Goal: Contribute content: Contribute content

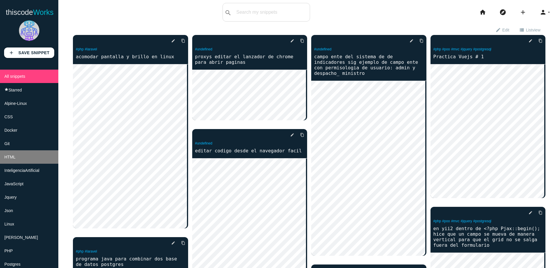
scroll to position [35, 0]
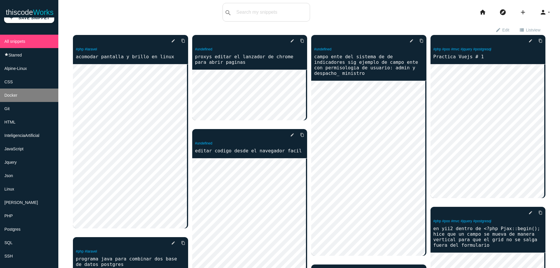
click at [23, 99] on li "Docker" at bounding box center [29, 95] width 58 height 13
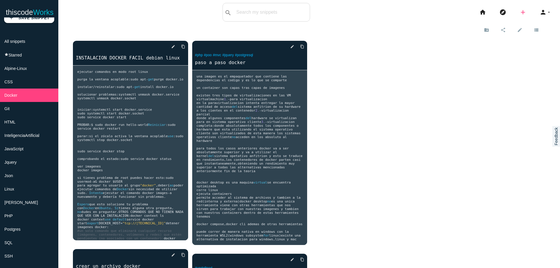
click at [519, 15] on icon "add" at bounding box center [522, 12] width 7 height 19
click at [531, 9] on link "code Snippet" at bounding box center [535, 10] width 41 height 15
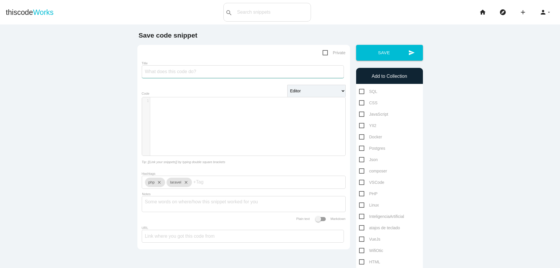
click at [249, 73] on input "Title" at bounding box center [243, 71] width 202 height 13
type input "un ejemplo real usando docker"
click at [241, 112] on div "​ x 1 ​" at bounding box center [248, 130] width 212 height 67
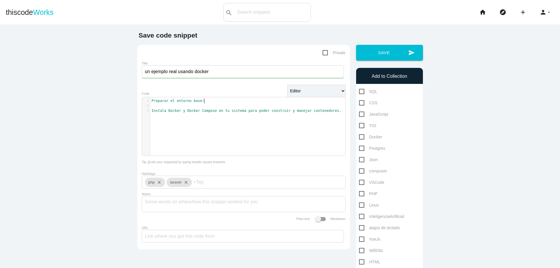
click at [227, 101] on pre "Preparar el entorno base :" at bounding box center [249, 101] width 199 height 5
click at [339, 107] on pre "Instala Docker y Docker Compose en tu sistema para poder construir y manejar co…" at bounding box center [249, 105] width 199 height 5
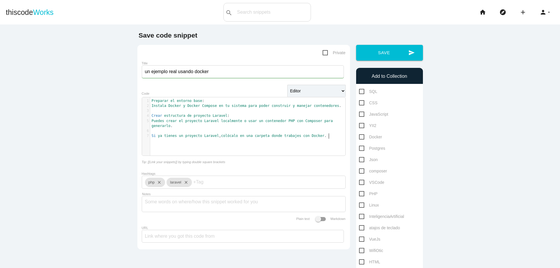
click at [333, 135] on pre "Si ya tienes un proyecto Laravel , colócalo en una carpeta donde trabajes con D…" at bounding box center [249, 135] width 199 height 5
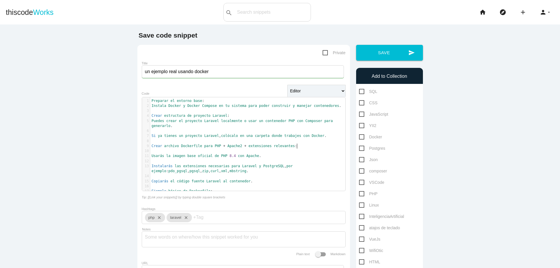
click at [304, 146] on pre "Crear archivo Dockerfile para PHP + Apache2 + extensiones relevantes :" at bounding box center [249, 146] width 199 height 5
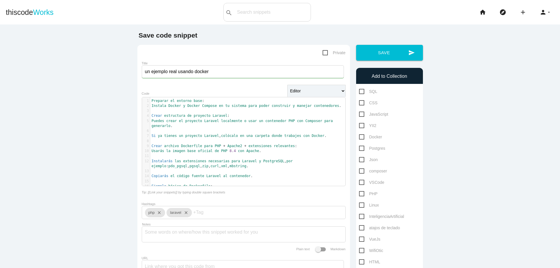
click at [286, 150] on pre "Usarás la imagen base oficial de PHP 8.4 con Apache ." at bounding box center [249, 151] width 199 height 5
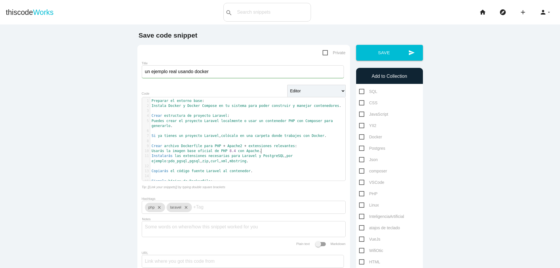
click at [265, 162] on pre "Instalarás las extensiones necesarias para Laravel y PostgreSQL , por ejemplo :…" at bounding box center [249, 159] width 199 height 10
click at [263, 166] on pre "Copiarás el código fuente Laravel al contenedor ." at bounding box center [249, 166] width 199 height 5
click at [152, 101] on span "Preparar" at bounding box center [160, 101] width 17 height 4
type textarea "1.-"
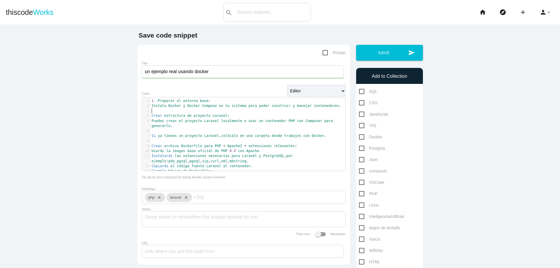
click at [150, 113] on pre "​" at bounding box center [249, 110] width 199 height 5
click at [150, 117] on pre "Crear estructura de proyecto Laravel :" at bounding box center [249, 115] width 199 height 5
type textarea "2.-"
click at [179, 126] on pre "Puedes crear el proyecto Laravel localmente o usar un contenedor PHP con Compos…" at bounding box center [249, 124] width 199 height 10
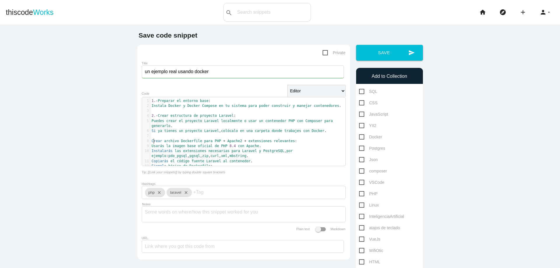
click at [152, 143] on span "Crear" at bounding box center [157, 141] width 10 height 4
click at [150, 141] on pre "Crear archivo Dockerfile para PHP + Apache2 + extensiones relevantes :" at bounding box center [249, 141] width 199 height 5
type textarea "3.-"
click at [225, 166] on pre "Ejemplo básico de Dockerfile :" at bounding box center [249, 166] width 199 height 5
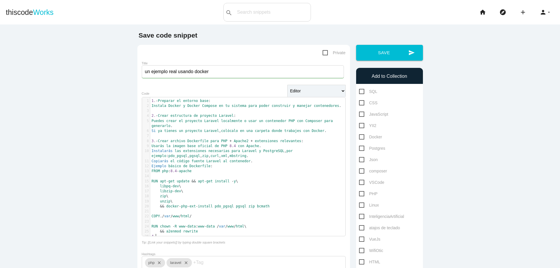
type textarea "4.-"
paste textarea
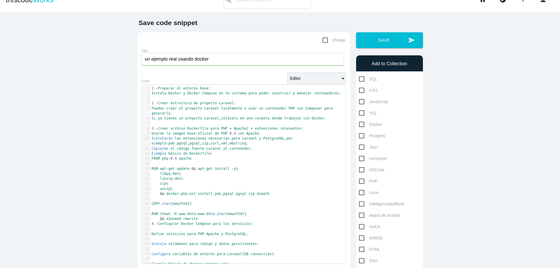
click at [255, 224] on pre "4. - Configurar Docker Compose para los servicios :" at bounding box center [249, 224] width 199 height 5
click at [233, 217] on pre "&& a2enmod rewrite" at bounding box center [249, 219] width 199 height 5
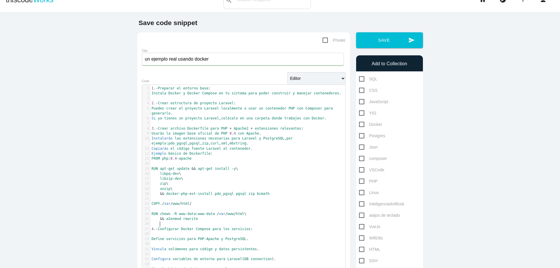
click at [257, 227] on pre "4. - Configurar Docker Compose para los servicios :" at bounding box center [249, 229] width 199 height 5
click at [260, 230] on pre "4. - Configurar Docker Compose para los servicios :" at bounding box center [249, 229] width 199 height 5
click at [259, 235] on pre "Define servicios para PHP - Apache y PostgreSQL ." at bounding box center [249, 234] width 199 height 5
click at [263, 240] on pre "Vincula volúmenes para código y datos persistentes ." at bounding box center [249, 239] width 199 height 5
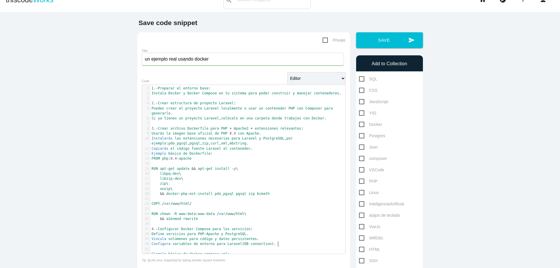
click at [277, 243] on pre "Configura variables de entorno para Laravel ( DB connection )." at bounding box center [249, 244] width 199 height 5
click at [251, 245] on span "connection" at bounding box center [260, 244] width 21 height 4
click at [254, 247] on pre "Ejemplo básico de docker - compose . yml :" at bounding box center [249, 249] width 199 height 5
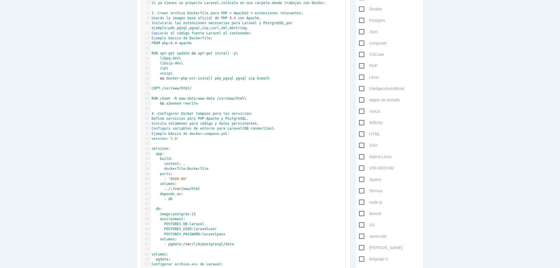
scroll to position [138, 0]
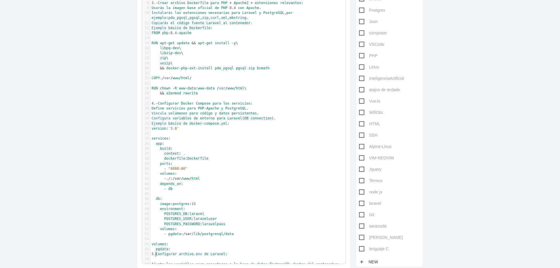
type textarea "5.-"
click at [188, 249] on pre "pgdata :" at bounding box center [249, 249] width 199 height 5
click at [236, 259] on pre "5. - Configurar archivo . env de Laravel :" at bounding box center [249, 259] width 199 height 5
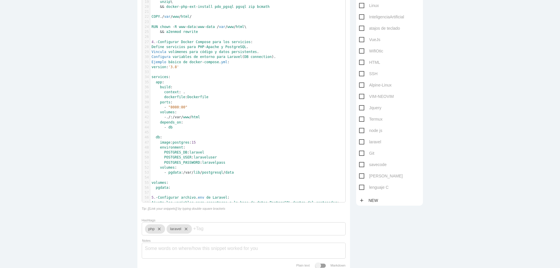
scroll to position [200, 0]
click at [338, 203] on pre "Ajusta las variables para conectarse a la base de datos PostgreSQL dentro del c…" at bounding box center [249, 202] width 199 height 5
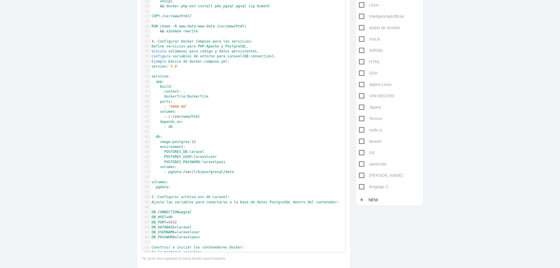
click at [150, 248] on pre "Construir e iniciar los contenedores Docker :" at bounding box center [249, 247] width 199 height 5
type textarea "6.-"
click at [241, 253] on pre "En la terminal , ejecutar :" at bounding box center [249, 252] width 199 height 5
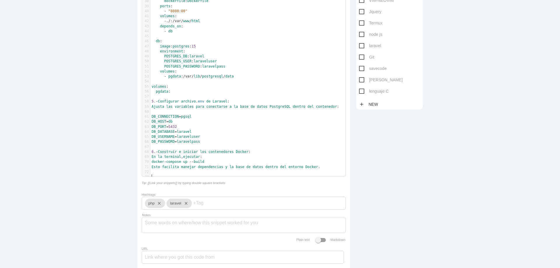
scroll to position [297, 0]
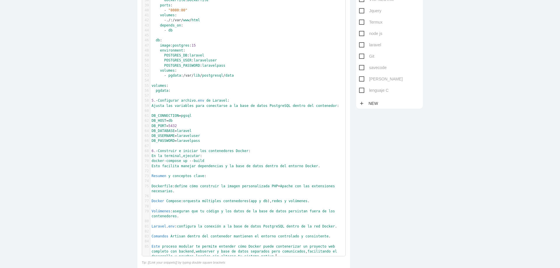
click at [222, 179] on pre "​" at bounding box center [249, 181] width 199 height 5
click at [224, 173] on pre "​" at bounding box center [249, 171] width 199 height 5
click at [220, 176] on pre "Resumen y conceptos clave :" at bounding box center [249, 176] width 199 height 5
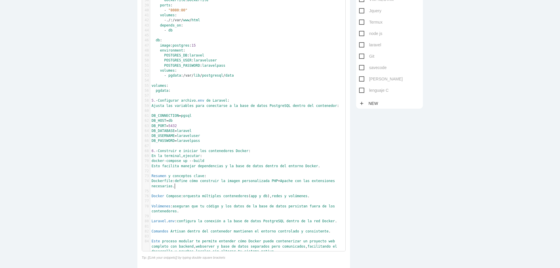
click at [195, 187] on pre "Dockerfile : define cómo construir la imagen personalizada PHP + Apache con las…" at bounding box center [249, 184] width 199 height 10
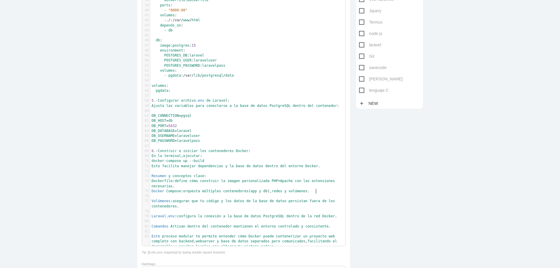
click at [323, 193] on pre "Docker Compose : orquesta múltiples contenedores ( app y db ), redes y volúmene…" at bounding box center [249, 191] width 199 height 5
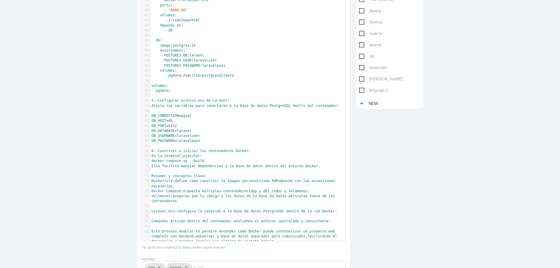
click at [191, 200] on pre "Volúmenes : aseguran que tu código y los datos de la base de datos persistan fu…" at bounding box center [249, 199] width 199 height 10
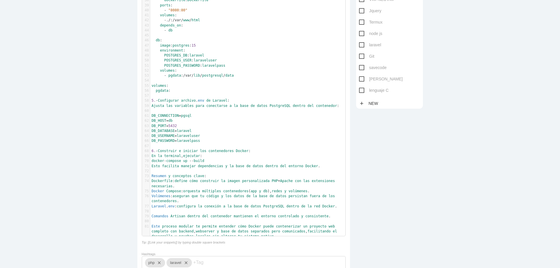
click at [337, 208] on span "Laravel . env : configura la conexión a la base de datos PostgreSQL dentro de l…" at bounding box center [244, 206] width 185 height 4
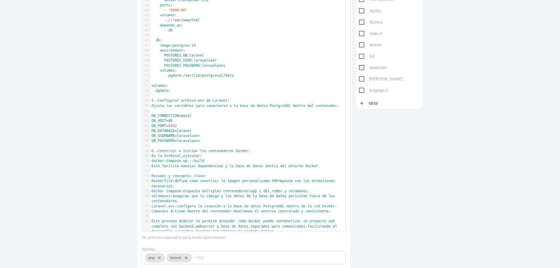
click at [331, 212] on pre "Comandos Artisan dentro del contenedor mantienen el entorno controlado y consis…" at bounding box center [249, 211] width 199 height 5
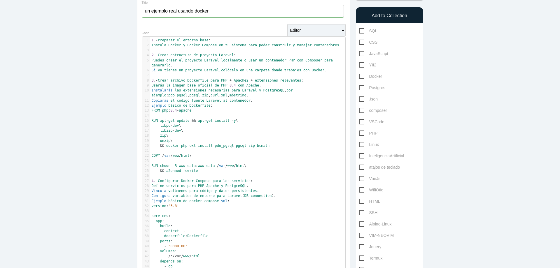
scroll to position [43, 0]
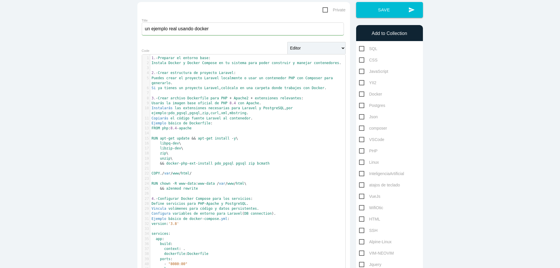
click at [359, 95] on span "Docker" at bounding box center [370, 94] width 23 height 7
click at [359, 94] on input "Docker" at bounding box center [361, 93] width 4 height 4
checkbox input "true"
click at [217, 30] on input "un ejemplo real usando docker" at bounding box center [243, 28] width 202 height 13
type input "un ejemplo real usando docker para laravel"
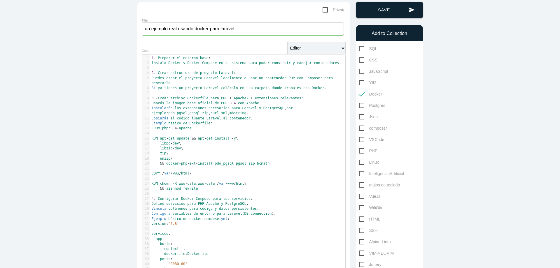
click at [384, 13] on button "send Save" at bounding box center [389, 10] width 67 height 16
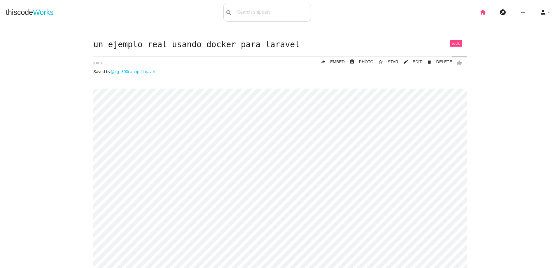
click at [479, 12] on icon "home" at bounding box center [482, 12] width 7 height 19
click at [412, 58] on link "mode_edit EDIT" at bounding box center [410, 62] width 24 height 10
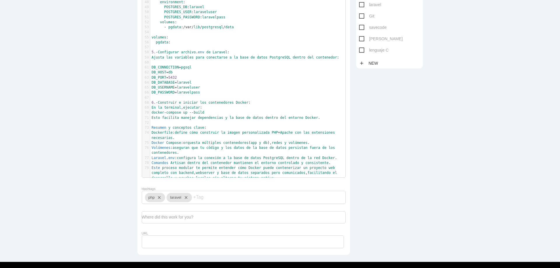
scroll to position [351, 0]
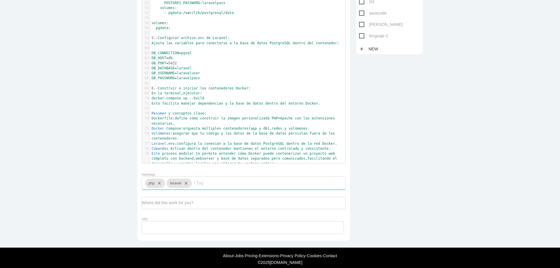
click at [203, 188] on input "Hashtags" at bounding box center [210, 183] width 35 height 12
type input "docker"
type input "o"
type input "docker"
type input "compose"
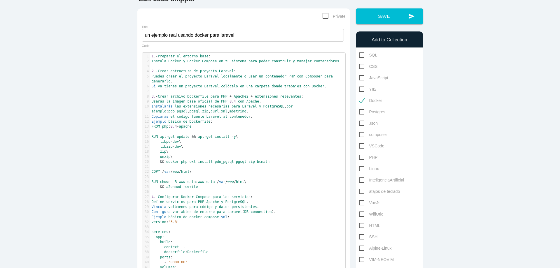
scroll to position [0, 0]
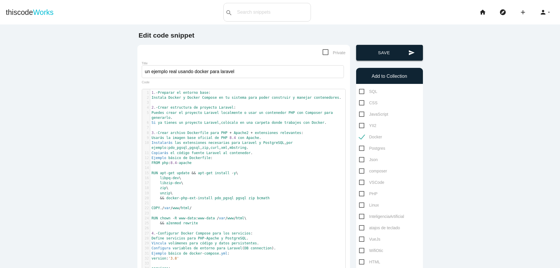
click at [397, 50] on button "send Save" at bounding box center [389, 53] width 67 height 16
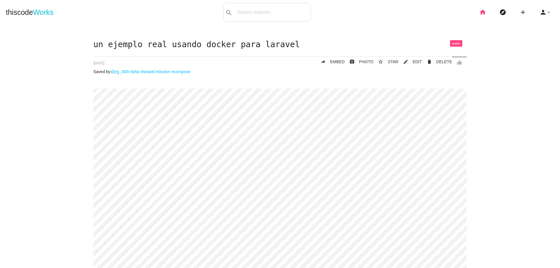
click at [479, 13] on icon "home" at bounding box center [482, 12] width 7 height 19
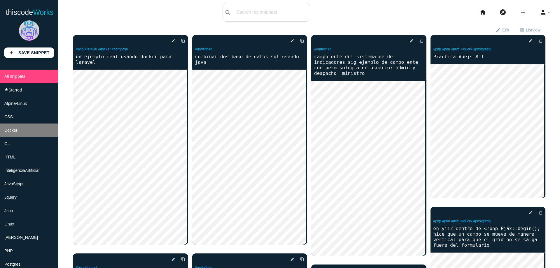
click at [16, 128] on span "Docker" at bounding box center [10, 130] width 13 height 5
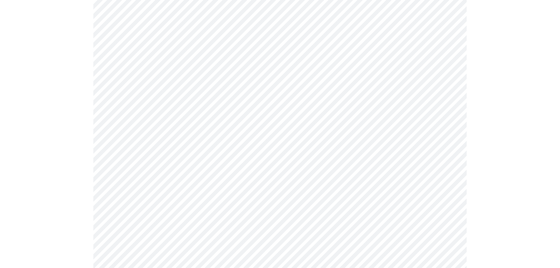
scroll to position [953, 0]
drag, startPoint x: 547, startPoint y: 129, endPoint x: 547, endPoint y: 122, distance: 7.6
drag, startPoint x: 547, startPoint y: 122, endPoint x: 548, endPoint y: 115, distance: 6.5
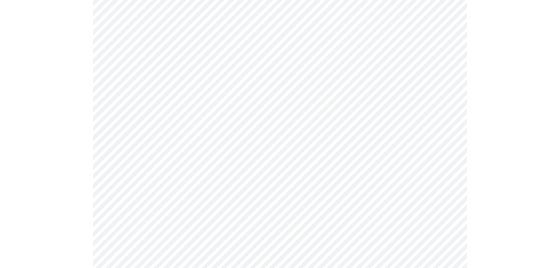
drag, startPoint x: 548, startPoint y: 115, endPoint x: 549, endPoint y: 112, distance: 3.0
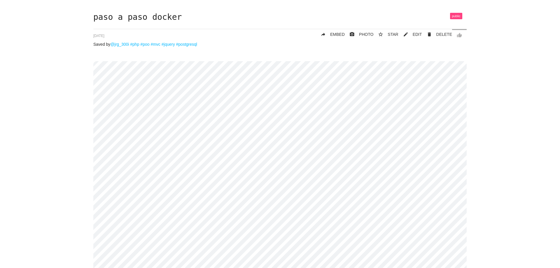
scroll to position [0, 0]
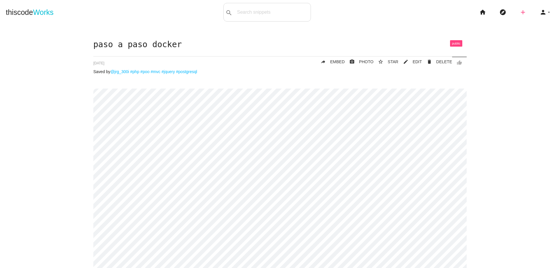
click at [519, 10] on icon "add" at bounding box center [522, 12] width 7 height 19
click at [519, 11] on icon "code" at bounding box center [522, 10] width 7 height 6
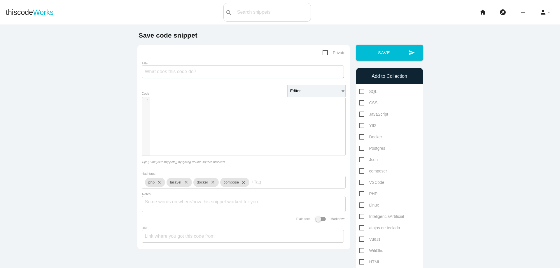
click at [227, 75] on input "Title" at bounding box center [243, 71] width 202 height 13
type input "d"
type input "el comando docker images"
click at [236, 114] on div "​ x 1 ​" at bounding box center [248, 130] width 212 height 67
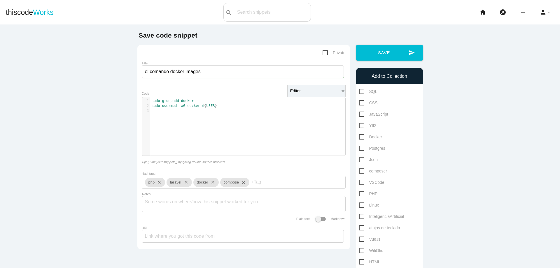
click at [150, 101] on pre "sudo groupadd docker" at bounding box center [249, 101] width 199 height 5
click at [301, 103] on pre "Usar sudo temporalmente para ejecutar comandos Docker , por ejemplo :" at bounding box center [249, 101] width 199 height 5
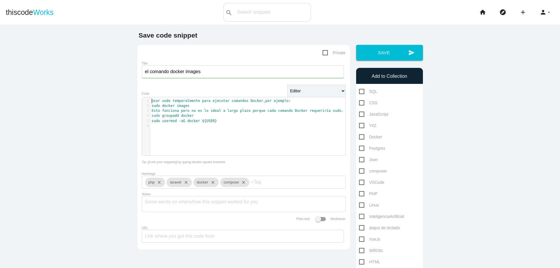
click at [152, 103] on span "Usar" at bounding box center [156, 101] width 8 height 4
type textarea "1.-"
click at [152, 116] on span "sudo" at bounding box center [156, 116] width 8 height 4
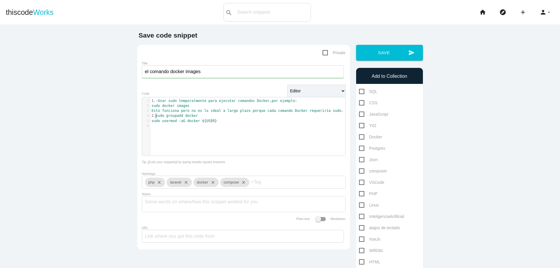
type textarea "2.-"
click at [150, 101] on pre "1. - Usar sudo temporalmente para ejecutar comandos Docker , por ejemplo :" at bounding box center [249, 101] width 199 height 5
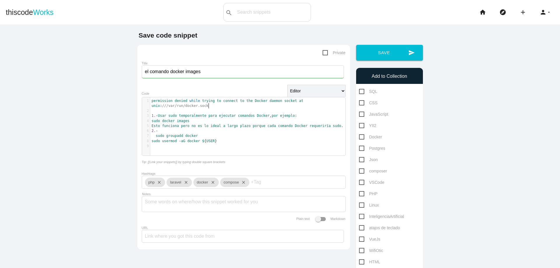
click at [217, 104] on pre "permission denied while trying to connect to the Docker daemon socket at unix :…" at bounding box center [249, 104] width 199 height 10
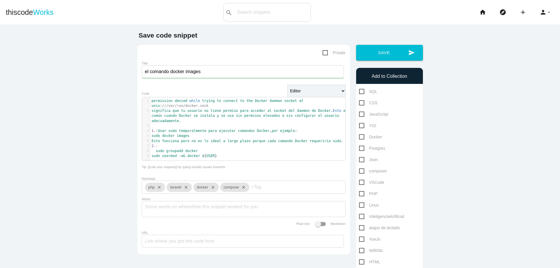
click at [170, 145] on pre "2. -" at bounding box center [249, 146] width 199 height 5
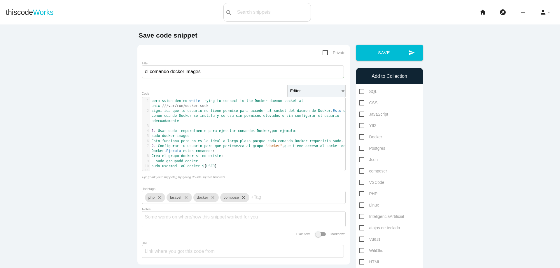
click at [156, 162] on span "sudo" at bounding box center [160, 161] width 8 height 4
click at [205, 162] on pre "sudo groupadd docker" at bounding box center [249, 161] width 199 height 5
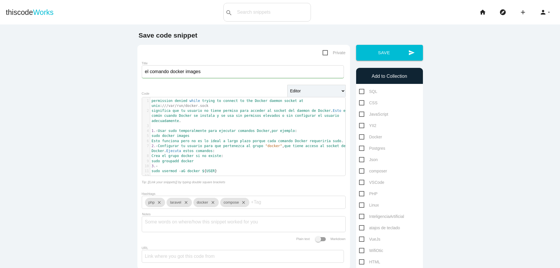
type textarea "3.-"
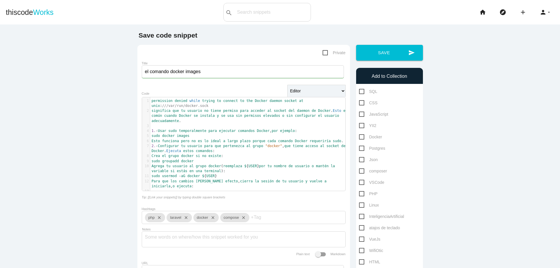
click at [152, 157] on span "Crea" at bounding box center [156, 156] width 8 height 4
type textarea "-"
click at [152, 167] on span "Agrega" at bounding box center [158, 166] width 13 height 4
type textarea "-"
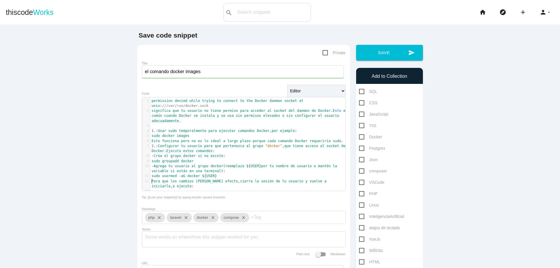
click at [152, 182] on span "Para" at bounding box center [156, 181] width 8 height 4
type textarea "-"
click at [199, 186] on pre "- Para que los cambios tengan efecto , cierra la sesión de tu usuario y vuelve …" at bounding box center [249, 184] width 199 height 10
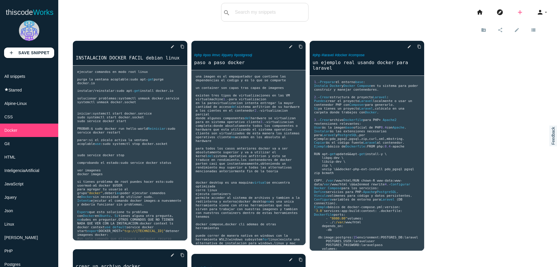
click at [517, 12] on icon "add" at bounding box center [520, 12] width 7 height 19
click at [520, 10] on link "code Snippet" at bounding box center [532, 10] width 41 height 15
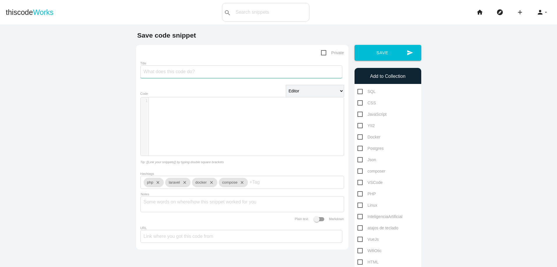
click at [197, 74] on input "Title" at bounding box center [241, 71] width 202 height 13
type input "el comando docker images"
click at [213, 105] on div "​ x 1 ​" at bounding box center [247, 130] width 212 height 67
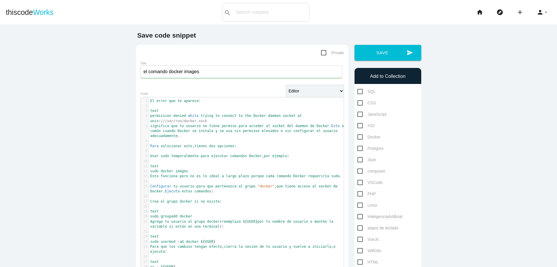
scroll to position [64, 0]
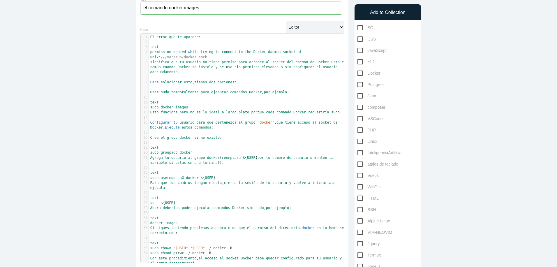
click at [209, 38] on pre "El error que te aparece :" at bounding box center [248, 37] width 199 height 5
type textarea "El error que te aparece:"
click at [245, 83] on pre "Para solucionar esto , tienes dos opciones :" at bounding box center [248, 82] width 199 height 5
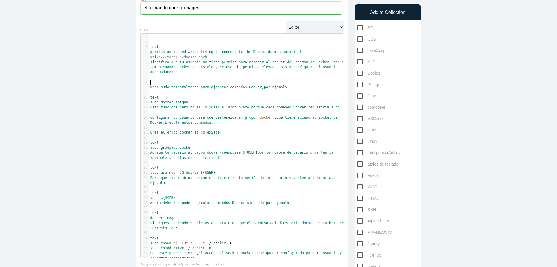
type textarea "Para solucionar esto, tienes dos opciones:"
click at [150, 87] on span "Usar" at bounding box center [154, 87] width 8 height 4
type textarea "1.-"
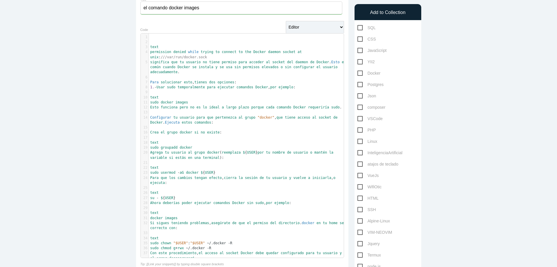
click at [165, 97] on pre "text" at bounding box center [248, 97] width 199 height 5
type textarea "text"
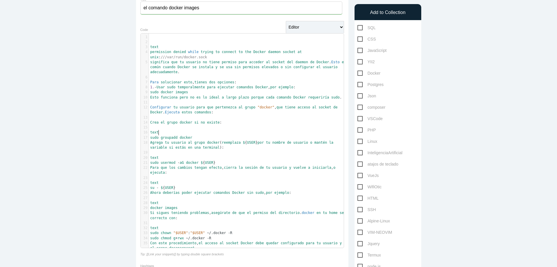
click at [172, 131] on pre "text" at bounding box center [248, 132] width 199 height 5
type textarea "text"
click at [176, 157] on pre "text" at bounding box center [248, 157] width 199 height 5
type textarea "text"
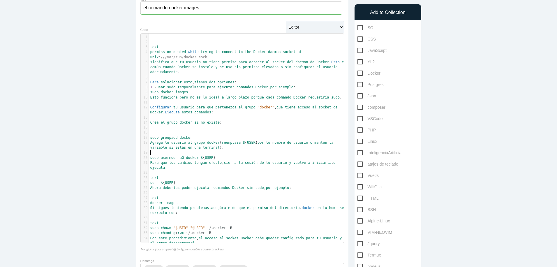
click at [175, 133] on pre "​" at bounding box center [248, 132] width 199 height 5
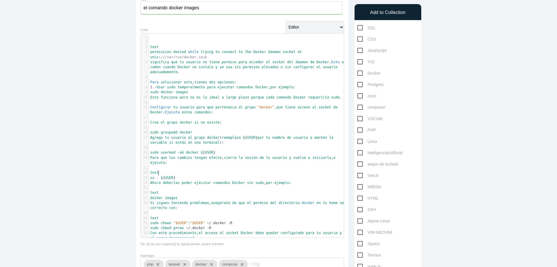
click at [172, 172] on pre "text" at bounding box center [248, 172] width 199 height 5
type textarea "text"
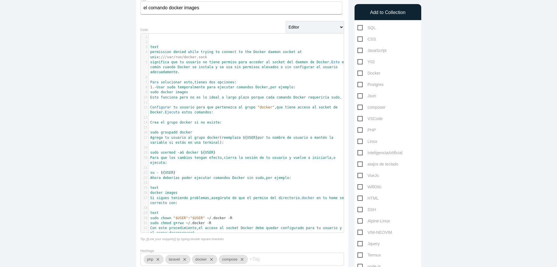
click at [190, 186] on pre "text" at bounding box center [248, 187] width 199 height 5
type textarea "text"
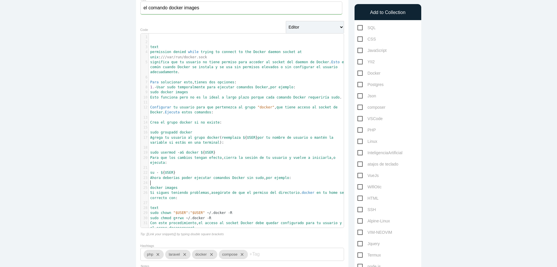
click at [194, 209] on pre "text" at bounding box center [248, 207] width 199 height 5
type textarea "text"
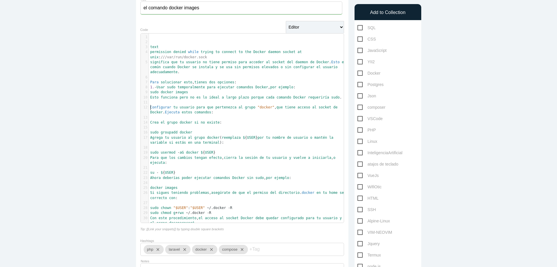
click at [150, 107] on span "Configurar" at bounding box center [160, 107] width 21 height 4
type textarea "2.-"
click at [150, 122] on span "Crea" at bounding box center [154, 122] width 8 height 4
type textarea "-"
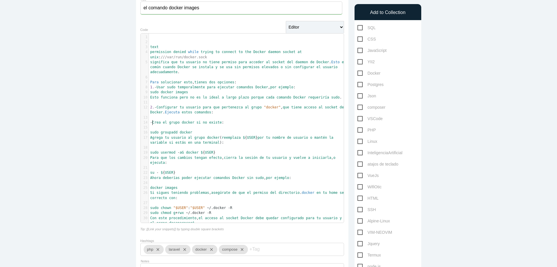
click at [227, 123] on pre "- Crea el grupo docker si no existe :" at bounding box center [248, 122] width 199 height 5
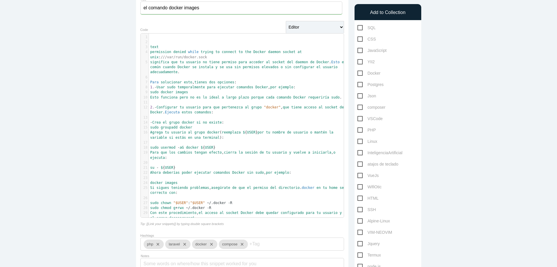
click at [205, 130] on span "Agrega tu usuario al grupo docker ( reemplaza $ { USER } por tu nombre de usuar…" at bounding box center [242, 134] width 185 height 9
click at [209, 126] on pre "sudo groupadd docker" at bounding box center [248, 127] width 199 height 5
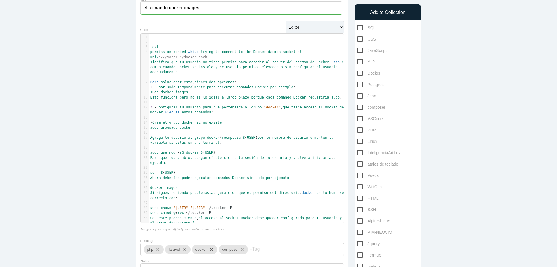
click at [226, 143] on pre "Agrega tu usuario al grupo docker ( reemplaza $ { USER } por tu nombre de usuar…" at bounding box center [248, 140] width 199 height 10
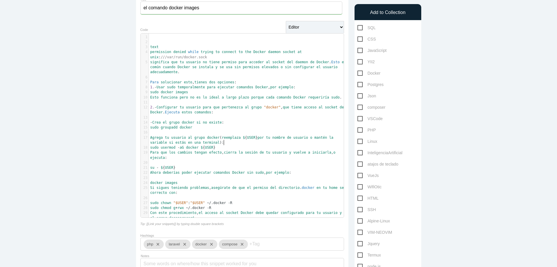
click at [149, 138] on pre "Agrega tu usuario al grupo docker ( reemplaza $ { USER } por tu nombre de usuar…" at bounding box center [248, 140] width 199 height 10
type textarea "-"
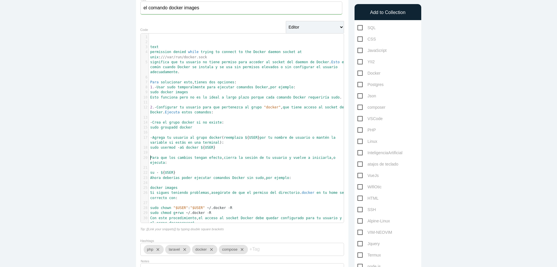
click at [149, 158] on pre "Para que los cambios tengan efecto , cierra la sesión de tu usuario y vuelve a …" at bounding box center [248, 160] width 199 height 10
type textarea "-"
click at [182, 162] on pre "- Para que los cambios tengan efecto , cierra la sesión de tu usuario y vuelve …" at bounding box center [248, 160] width 199 height 10
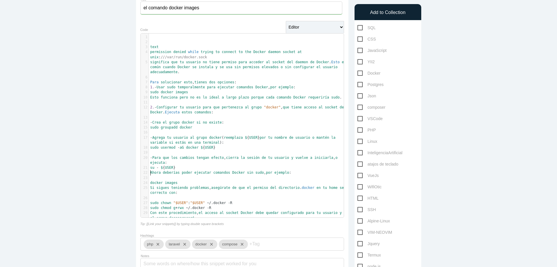
click at [149, 173] on pre "Ahora deberías poder ejecutar comandos Docker sin sudo , por ejemplo :" at bounding box center [248, 172] width 199 height 5
type textarea "-"
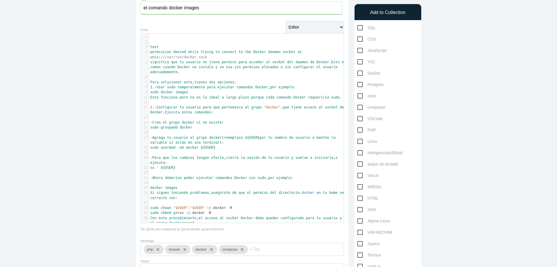
click at [301, 178] on pre "- Ahora deberías poder ejecutar comandos Docker sin sudo , por ejemplo :" at bounding box center [248, 177] width 199 height 5
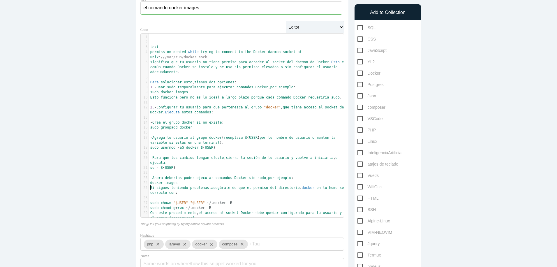
click at [150, 189] on span "Si" at bounding box center [152, 188] width 4 height 4
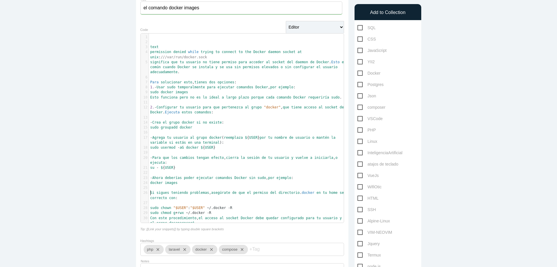
type textarea "-"
click at [208, 200] on pre "- Si sigues teniendo problemas , asegúrate de que el permiso del directorio . d…" at bounding box center [248, 195] width 199 height 10
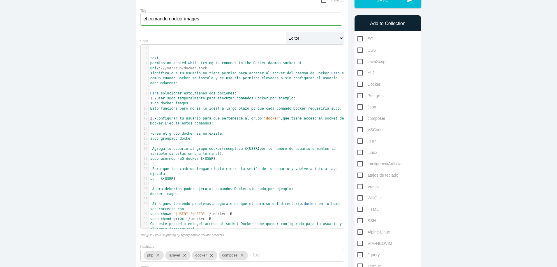
scroll to position [46, 0]
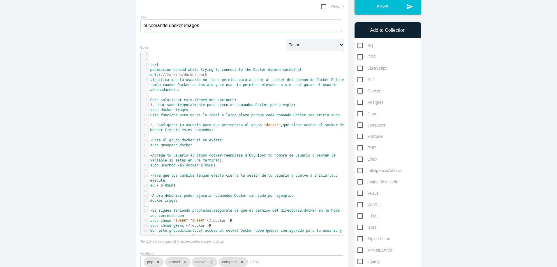
click at [360, 90] on span "Docker" at bounding box center [369, 90] width 23 height 7
click at [360, 90] on input "Docker" at bounding box center [360, 89] width 4 height 4
checkbox input "true"
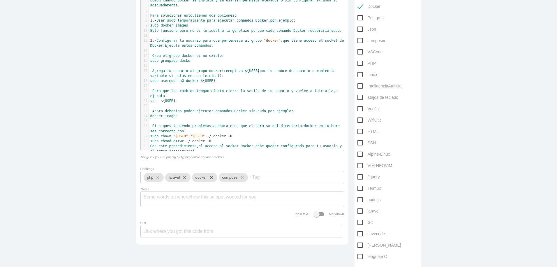
scroll to position [196, 0]
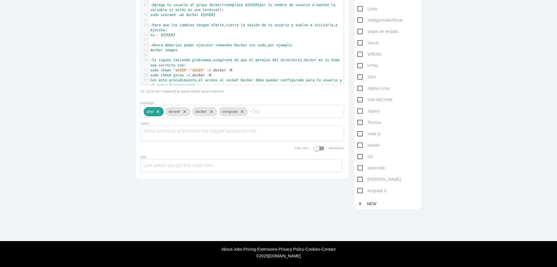
click at [158, 116] on icon "close" at bounding box center [156, 111] width 7 height 9
click at [162, 115] on icon "close" at bounding box center [161, 111] width 7 height 9
click at [193, 116] on icon "close" at bounding box center [192, 111] width 7 height 9
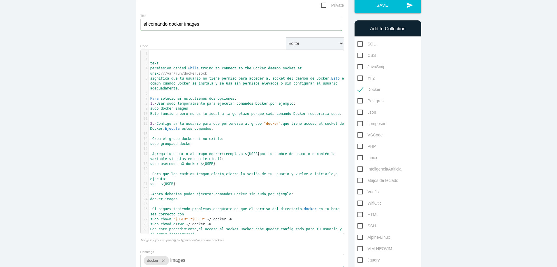
scroll to position [35, 0]
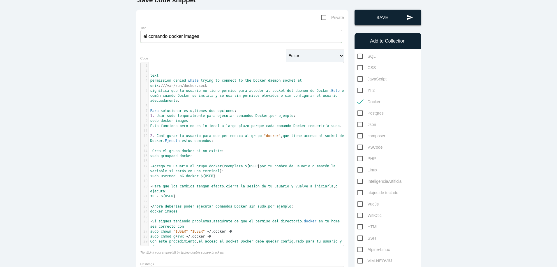
type input "images"
click at [390, 17] on button "send Save" at bounding box center [388, 18] width 67 height 16
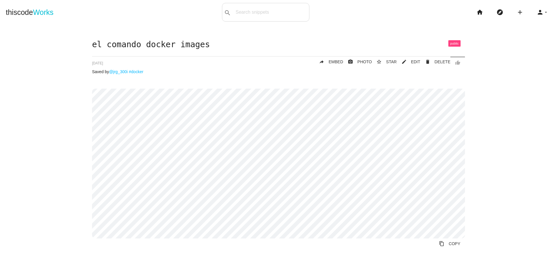
click at [496, 55] on div "el comando docker images thumb_up delete DELETE mode_edit EDIT 689de8c822609a00…" at bounding box center [279, 154] width 546 height 229
click at [477, 14] on icon "home" at bounding box center [480, 12] width 7 height 19
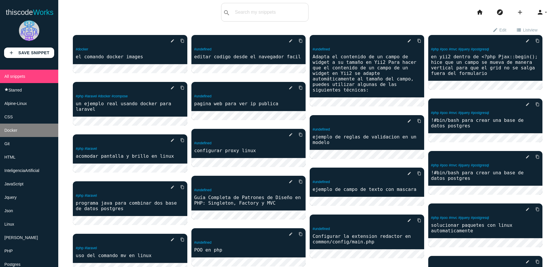
drag, startPoint x: 0, startPoint y: 0, endPoint x: 34, endPoint y: 129, distance: 133.4
click at [34, 129] on li "Docker" at bounding box center [29, 130] width 58 height 13
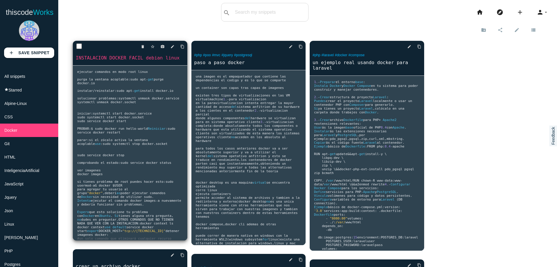
click at [161, 132] on pre "ejecutar comandos en modo root linux purga la ventana acoplable : sudo apt - ge…" at bounding box center [130, 153] width 115 height 175
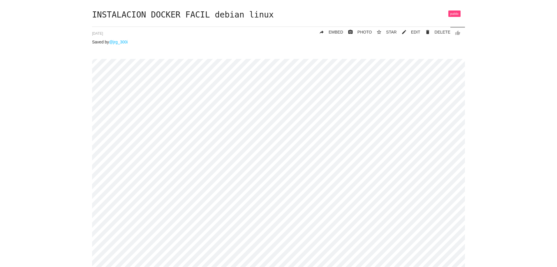
scroll to position [22, 0]
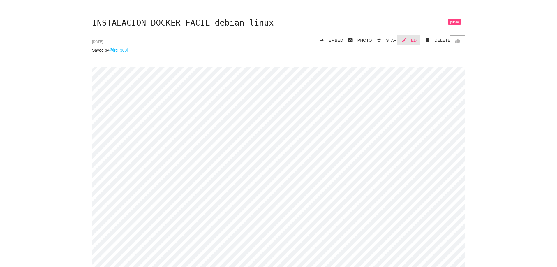
click at [409, 40] on link "mode_edit EDIT" at bounding box center [409, 40] width 24 height 10
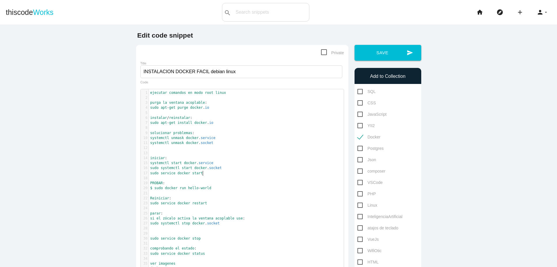
scroll to position [2, 0]
click at [205, 175] on pre "sudo service docker start" at bounding box center [248, 173] width 199 height 5
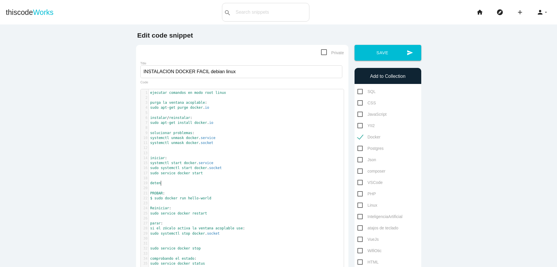
type textarea "detener"
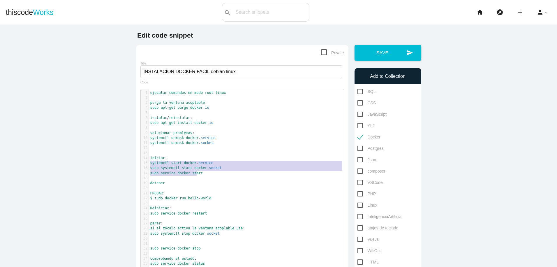
type textarea "systemctl start docker.service sudo systemctl start docker.socket sudo service …"
drag, startPoint x: 148, startPoint y: 164, endPoint x: 203, endPoint y: 173, distance: 55.7
click at [180, 182] on pre "detener" at bounding box center [248, 183] width 199 height 5
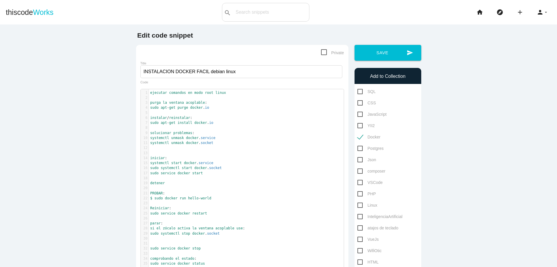
type textarea ":"
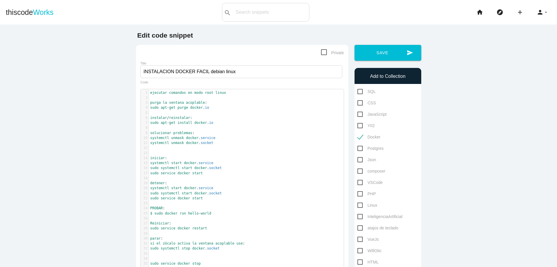
click at [180, 188] on span "systemctl start docker . service" at bounding box center [181, 188] width 63 height 4
type textarea "op"
click at [208, 198] on pre "sudo service docker start" at bounding box center [248, 198] width 199 height 5
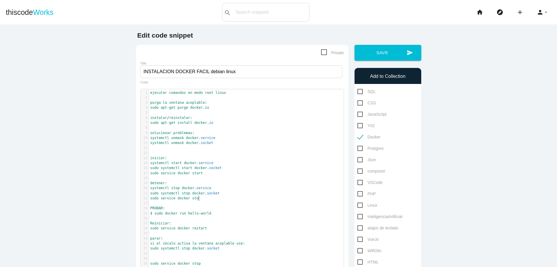
type textarea "op"
drag, startPoint x: 148, startPoint y: 194, endPoint x: 237, endPoint y: 194, distance: 88.6
click at [237, 194] on pre "sudo systemctl stop docker . socket" at bounding box center [248, 193] width 199 height 5
type textarea "sudo systemctl stop docker.socket"
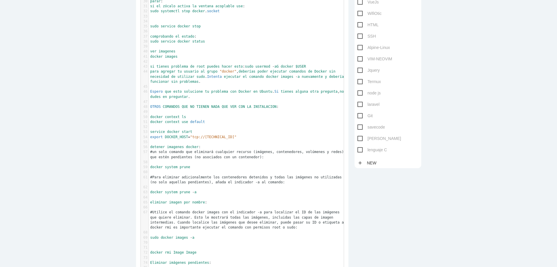
scroll to position [196, 0]
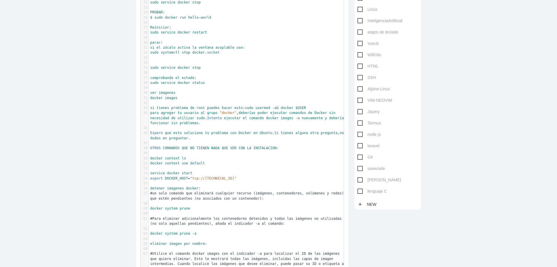
drag, startPoint x: 548, startPoint y: 140, endPoint x: 546, endPoint y: 118, distance: 21.9
click at [546, 118] on main "Edit code snippet Private Title INSTALACION DOCKER FACIL debian linux sudo syst…" at bounding box center [278, 188] width 557 height 719
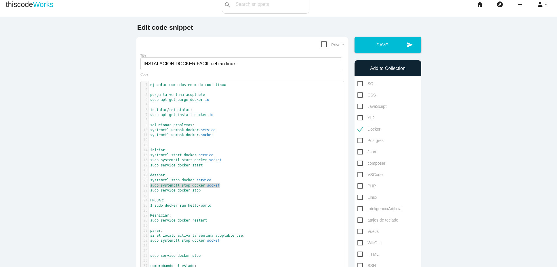
scroll to position [6, 0]
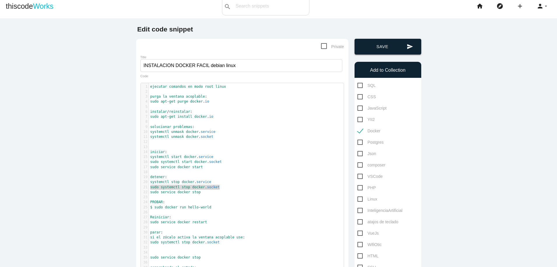
click at [386, 50] on button "send Save" at bounding box center [388, 47] width 67 height 16
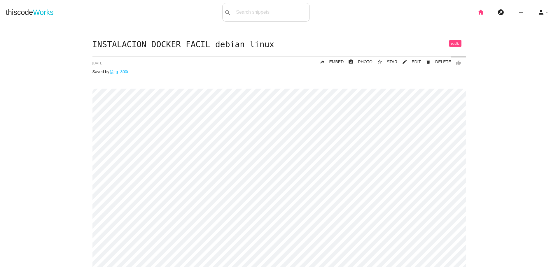
click at [477, 10] on icon "home" at bounding box center [480, 12] width 7 height 19
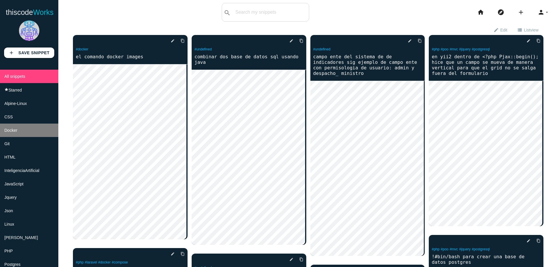
click at [20, 131] on li "Docker" at bounding box center [29, 130] width 58 height 13
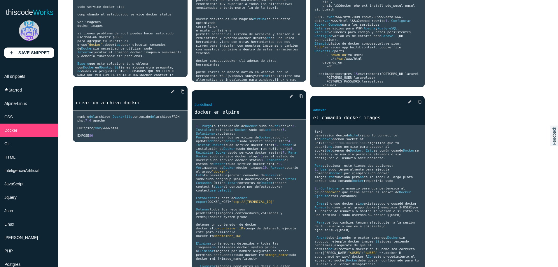
scroll to position [184, 0]
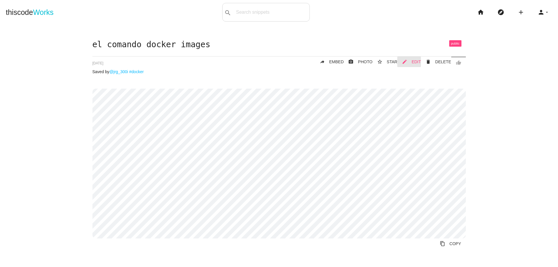
click at [414, 63] on span "EDIT" at bounding box center [415, 61] width 9 height 5
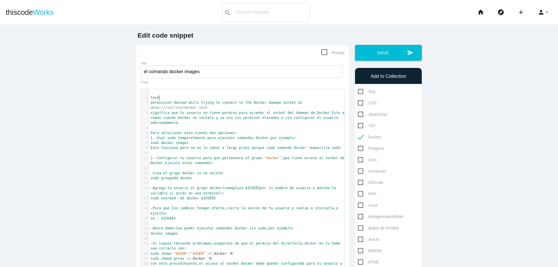
click at [178, 98] on pre "text" at bounding box center [248, 97] width 199 height 5
type textarea "​"
drag, startPoint x: 178, startPoint y: 98, endPoint x: 298, endPoint y: 132, distance: 125.3
click at [298, 132] on div "1 ​ 2 ​ 3 permission denied while trying to connect to the Docker daemon socket…" at bounding box center [248, 180] width 199 height 181
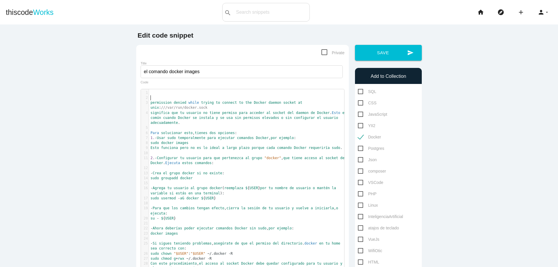
type textarea "​"
paste textarea
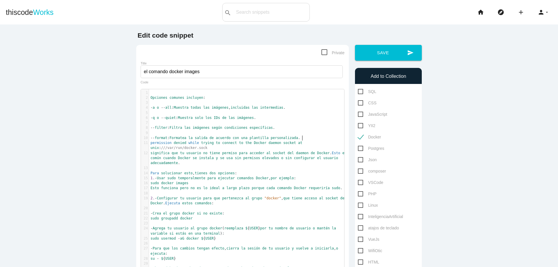
click at [206, 97] on pre "Opciones comunes incluyen :" at bounding box center [248, 97] width 199 height 5
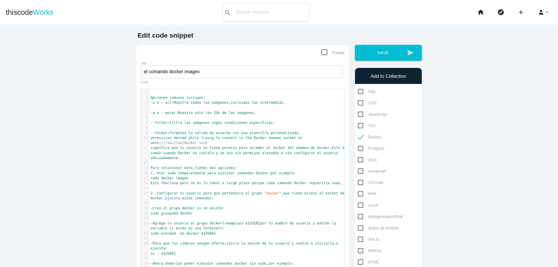
click at [294, 103] on pre "- a o -- all : Muestra todas las imágenes , incluidas las intermedias ." at bounding box center [248, 102] width 199 height 5
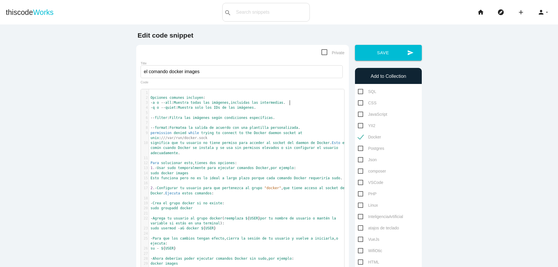
click at [278, 108] on pre "- q o -- quiet : Muestra solo los IDs de las imágenes ." at bounding box center [248, 107] width 199 height 5
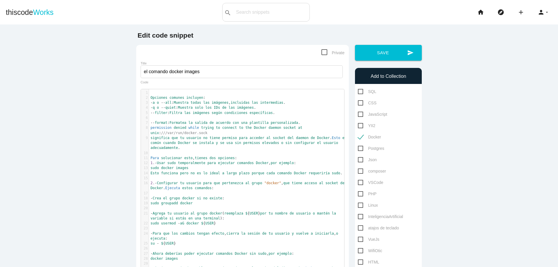
click at [280, 113] on pre "-- filter : Filtra las imágenes según condiciones específicas ." at bounding box center [248, 112] width 199 height 5
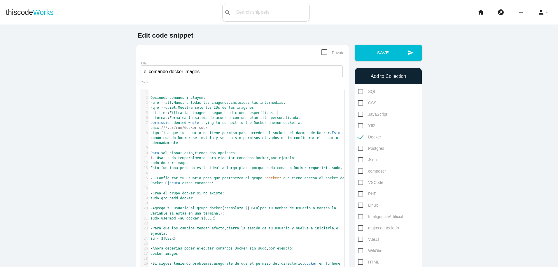
click at [313, 119] on pre "-- format : Formatea la salida de acuerdo con una plantilla personalizada ." at bounding box center [248, 117] width 199 height 5
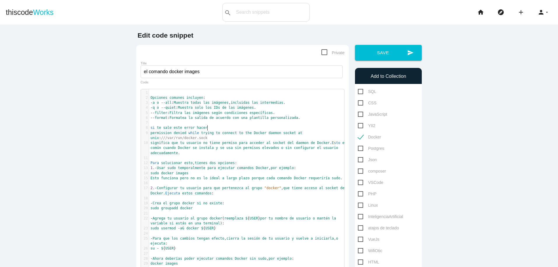
scroll to position [2, 40]
type textarea "si te sale este error hacer:"
click at [397, 57] on button "send Save" at bounding box center [388, 53] width 67 height 16
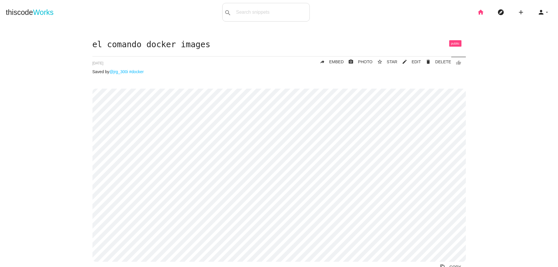
click at [477, 11] on icon "home" at bounding box center [480, 12] width 7 height 19
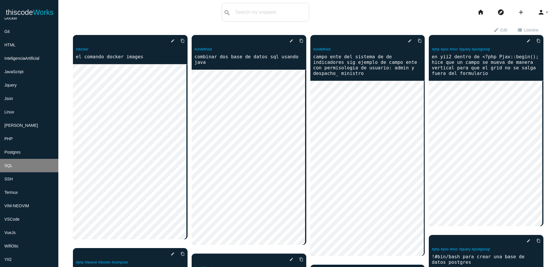
scroll to position [105, 0]
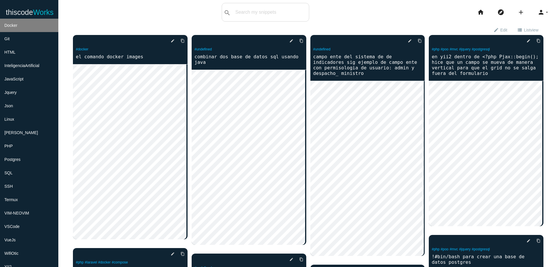
click at [42, 29] on li "Docker" at bounding box center [29, 25] width 58 height 13
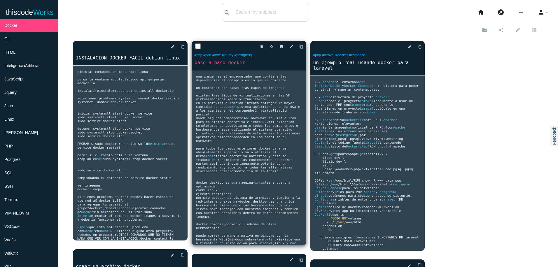
click at [187, 134] on pre "una imagen es el empaquetador que contiene las dependencias el codigo y es lo q…" at bounding box center [130, 153] width 115 height 175
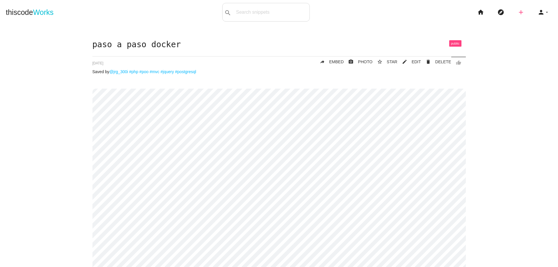
click at [517, 9] on icon "add" at bounding box center [520, 12] width 7 height 19
click at [517, 9] on icon "code" at bounding box center [520, 10] width 7 height 6
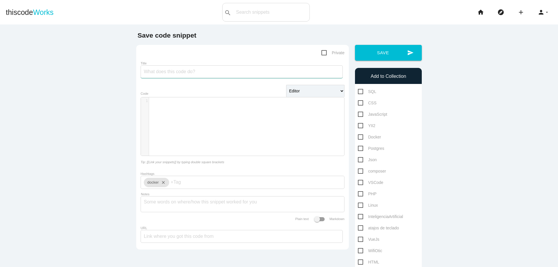
click at [243, 72] on input "Title" at bounding box center [241, 71] width 202 height 13
type input "ejemplo corto y detallado"
click at [197, 115] on div "​ x 1 ​" at bounding box center [247, 130] width 212 height 67
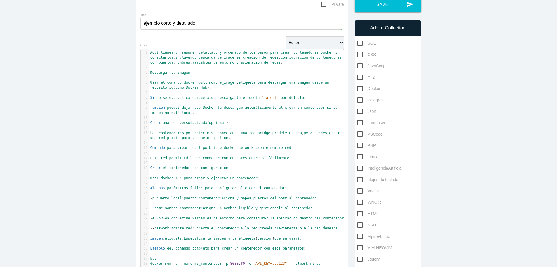
scroll to position [47, 0]
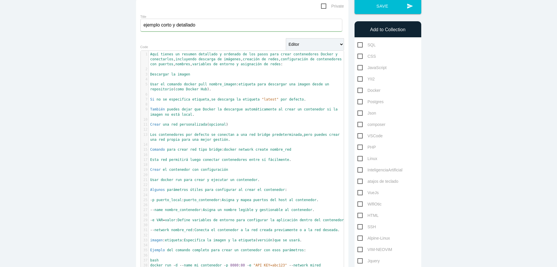
click at [360, 89] on span "Docker" at bounding box center [369, 90] width 23 height 7
click at [360, 89] on input "Docker" at bounding box center [360, 89] width 4 height 4
checkbox input "true"
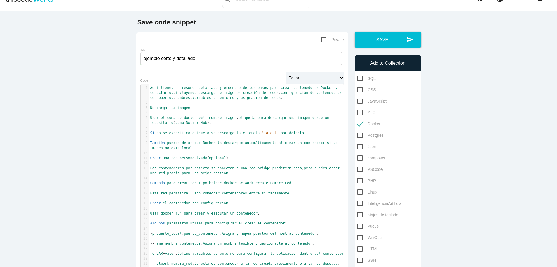
scroll to position [3, 0]
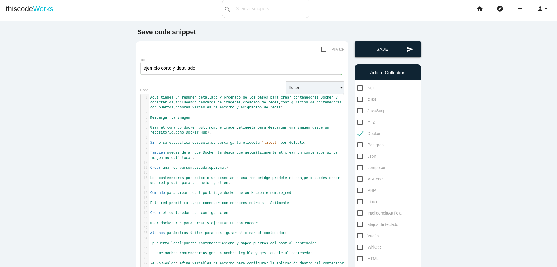
click at [392, 54] on button "send Save" at bounding box center [388, 49] width 67 height 16
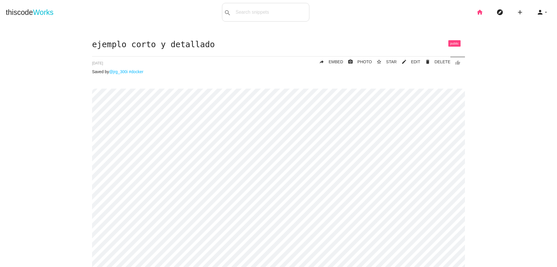
click at [477, 11] on icon "home" at bounding box center [480, 12] width 7 height 19
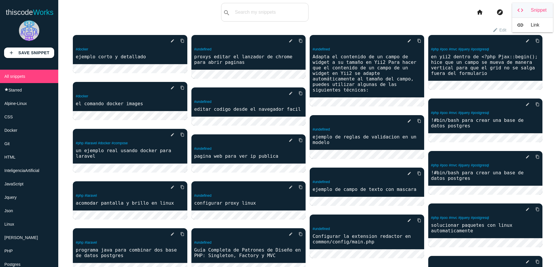
click at [522, 8] on link "code Snippet" at bounding box center [532, 10] width 41 height 15
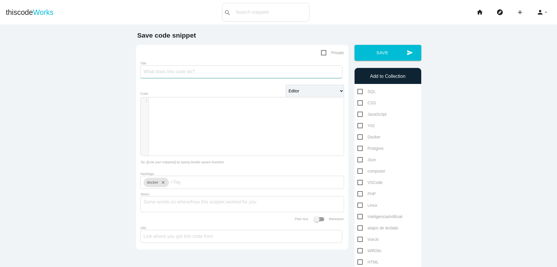
click at [241, 71] on input "Title" at bounding box center [241, 71] width 202 height 13
type input "usando el coamndo network"
click at [200, 118] on div "​ x 1 ​" at bounding box center [247, 130] width 212 height 67
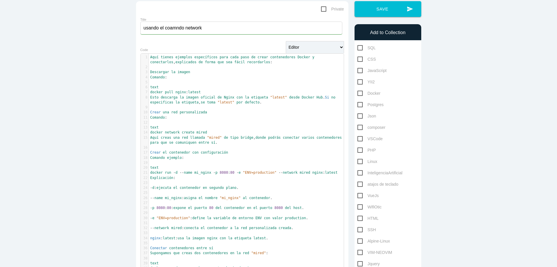
scroll to position [41, 0]
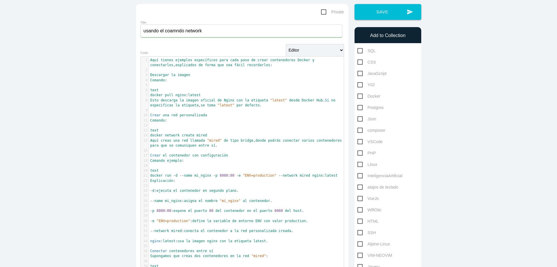
click at [359, 95] on span "Docker" at bounding box center [369, 96] width 23 height 7
click at [359, 95] on input "Docker" at bounding box center [360, 95] width 4 height 4
checkbox input "true"
click at [396, 12] on button "send Save" at bounding box center [388, 12] width 67 height 16
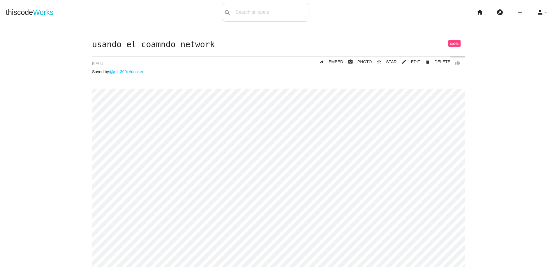
click at [204, 57] on div "usando el coamndo network thumb_up delete DELETE mode_edit EDIT 689ded0e22609a0…" at bounding box center [278, 214] width 373 height 348
click at [416, 63] on span "EDIT" at bounding box center [415, 61] width 9 height 5
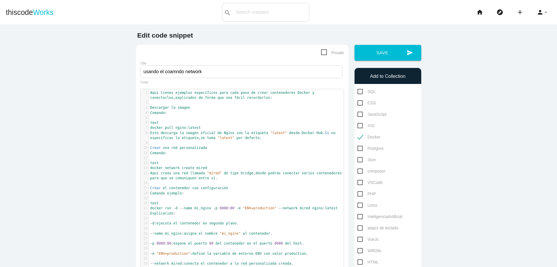
scroll to position [2, 0]
click at [176, 122] on pre "text" at bounding box center [248, 122] width 199 height 5
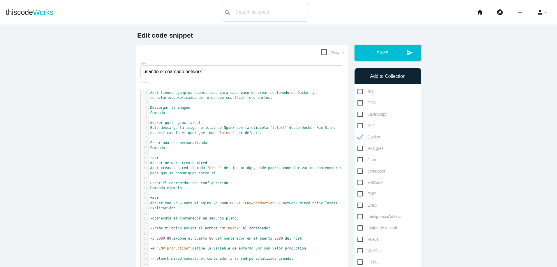
click at [174, 158] on pre "text" at bounding box center [248, 158] width 199 height 5
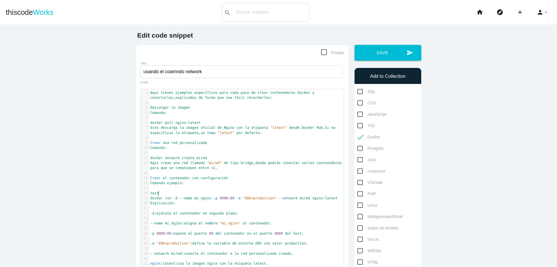
click at [172, 192] on pre "text" at bounding box center [248, 193] width 199 height 5
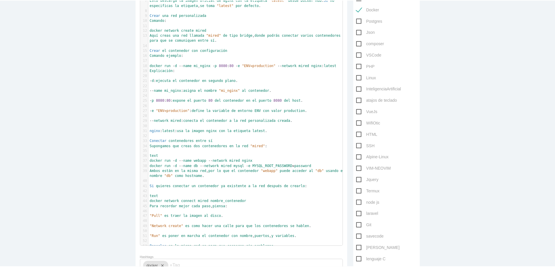
scroll to position [133, 0]
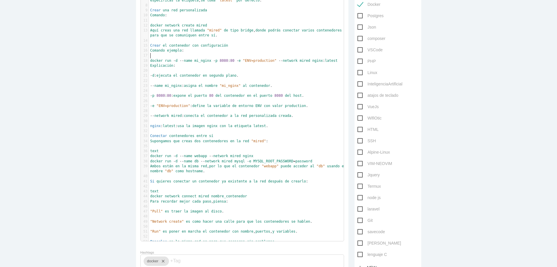
click at [189, 152] on pre "text" at bounding box center [248, 151] width 199 height 5
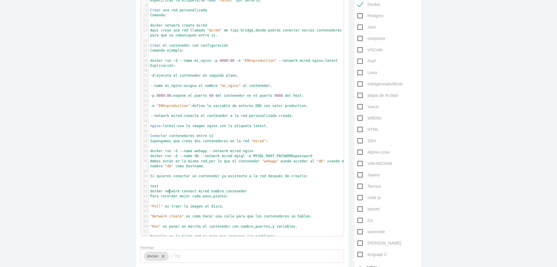
click at [166, 189] on span "network" at bounding box center [172, 191] width 15 height 4
click at [168, 186] on pre "text" at bounding box center [248, 186] width 199 height 5
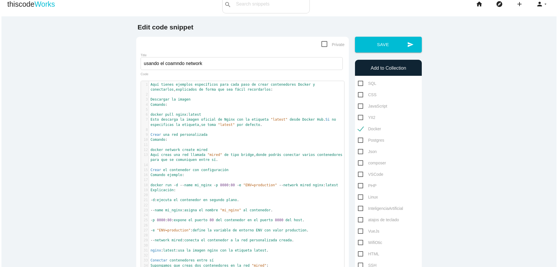
scroll to position [6, 0]
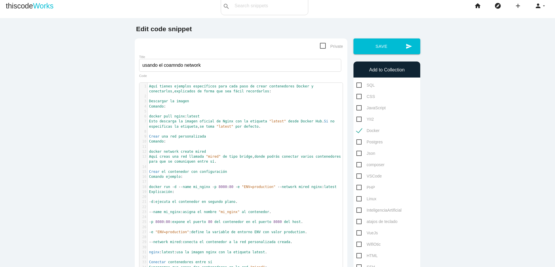
click at [184, 108] on pre "Comando :" at bounding box center [246, 106] width 199 height 5
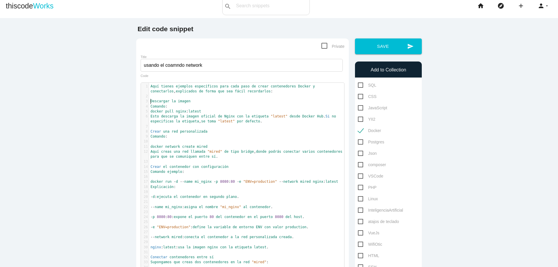
click at [150, 103] on span "Descargar" at bounding box center [159, 101] width 19 height 4
type textarea "1.-"
drag, startPoint x: 149, startPoint y: 132, endPoint x: 153, endPoint y: 134, distance: 5.0
click at [150, 132] on span "Crear" at bounding box center [155, 131] width 10 height 4
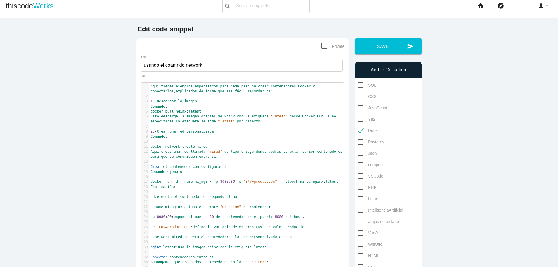
type textarea "2.-"
click at [150, 168] on span "Crear" at bounding box center [155, 167] width 10 height 4
type textarea "3.-"
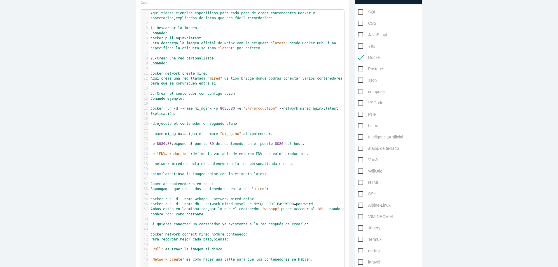
scroll to position [80, 0]
click at [149, 182] on pre "Conectar contenedores entre sí" at bounding box center [248, 183] width 199 height 5
type textarea "4.-"
click at [247, 124] on pre "- d : ejecuta el contenedor en segundo plano ." at bounding box center [248, 123] width 199 height 5
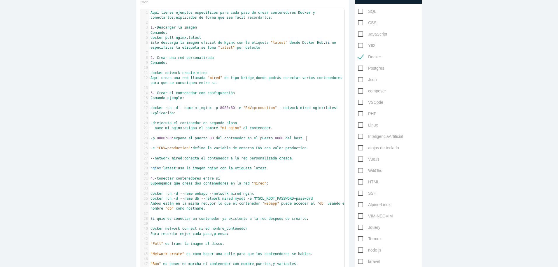
click at [306, 138] on pre "- p 8080 : 80 : expone el puerto 80 del contenedor en el puerto 8080 del host ." at bounding box center [248, 138] width 199 height 5
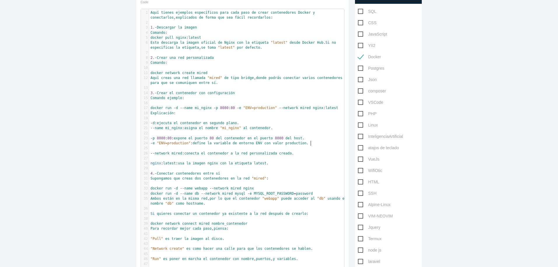
click at [309, 143] on pre "- e "ENV=production" : define la variable de entorno ENV con valor production ." at bounding box center [248, 143] width 199 height 5
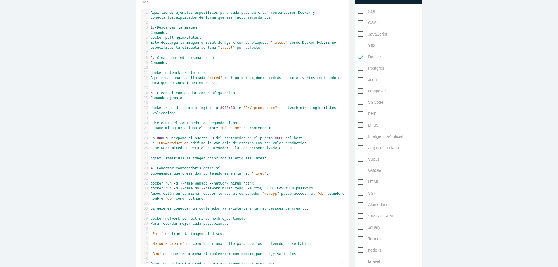
click at [303, 149] on pre "-- network mired : conecta el contenedor a la red personalizada creada ." at bounding box center [248, 148] width 199 height 5
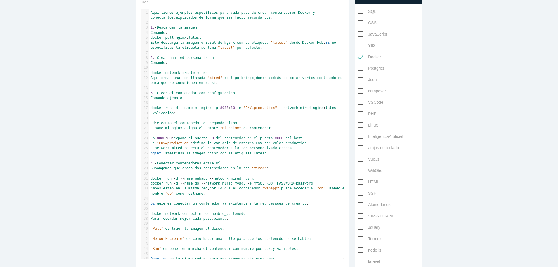
click at [280, 128] on pre "-- name mi_nginx : asigna el nombre "mi_nginx" al contenedor ." at bounding box center [248, 128] width 199 height 5
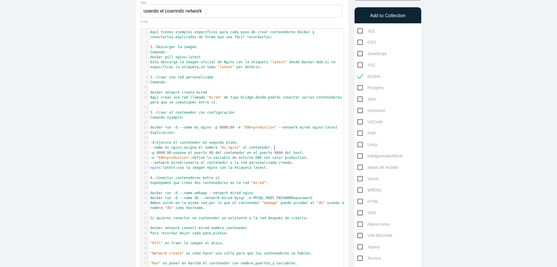
scroll to position [25, 0]
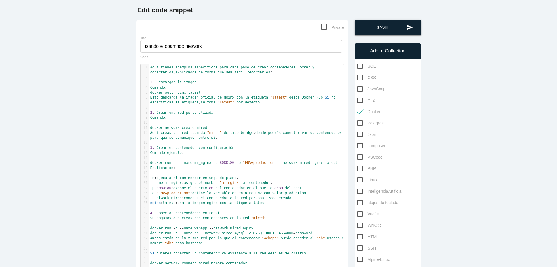
click at [401, 31] on button "send Save" at bounding box center [388, 28] width 67 height 16
